Goal: Find specific page/section: Find specific page/section

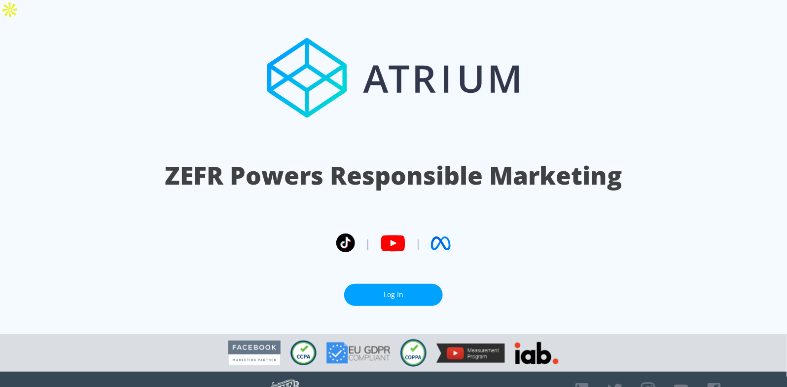
click at [395, 284] on link "Log In" at bounding box center [393, 295] width 99 height 22
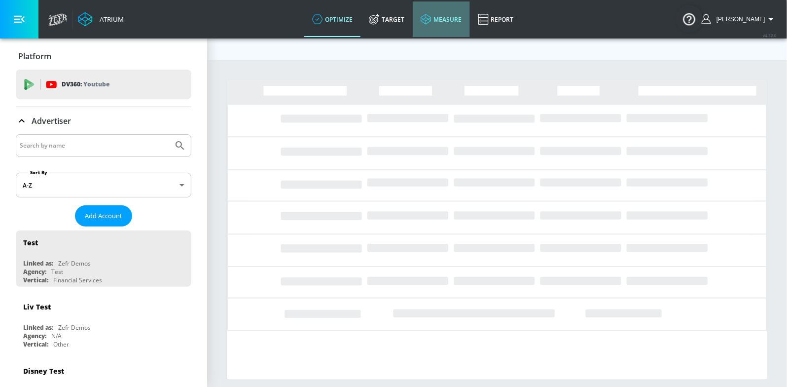
click at [454, 28] on link "measure" at bounding box center [441, 19] width 57 height 36
